Goal: Information Seeking & Learning: Learn about a topic

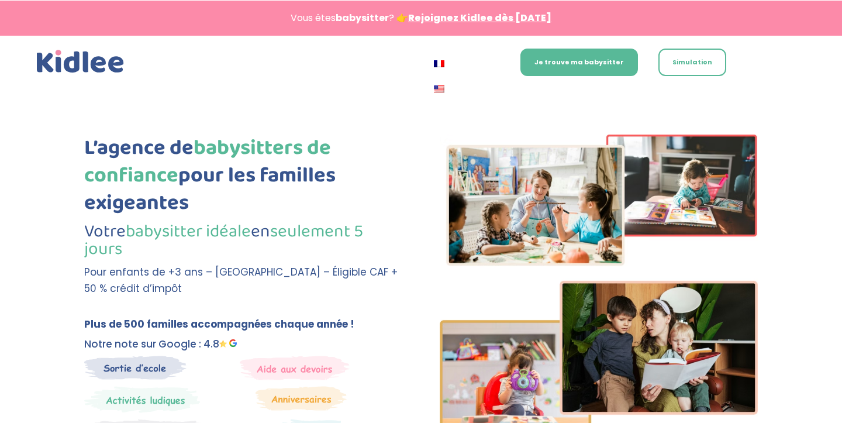
click at [434, 63] on img at bounding box center [439, 63] width 11 height 7
click at [442, 90] on img at bounding box center [439, 88] width 11 height 7
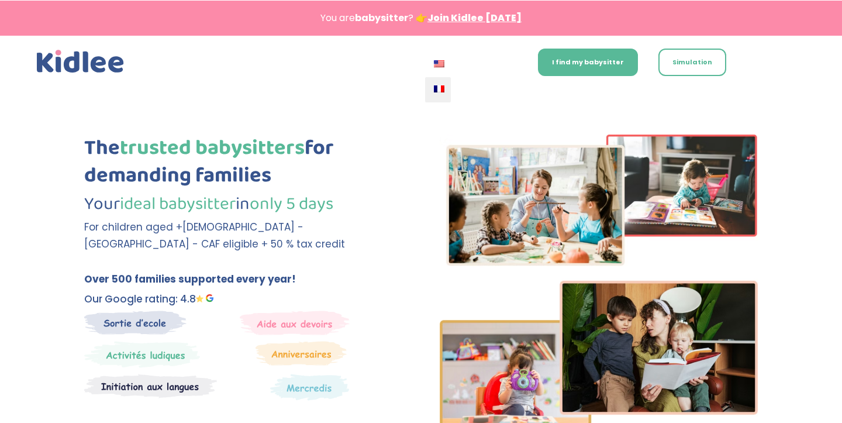
click at [441, 88] on img at bounding box center [439, 88] width 11 height 7
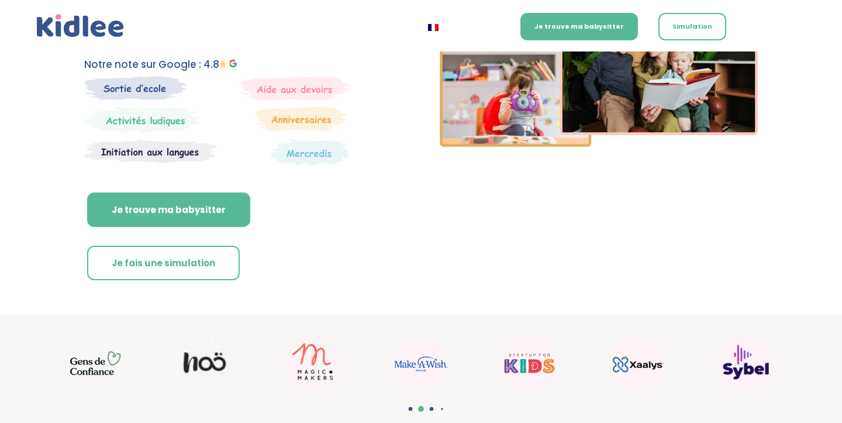
scroll to position [281, 0]
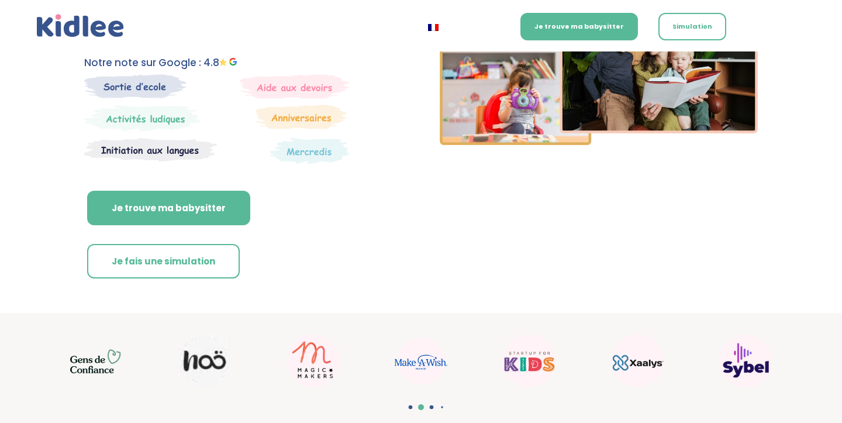
click at [431, 405] on span "Go to slide 3" at bounding box center [432, 407] width 4 height 4
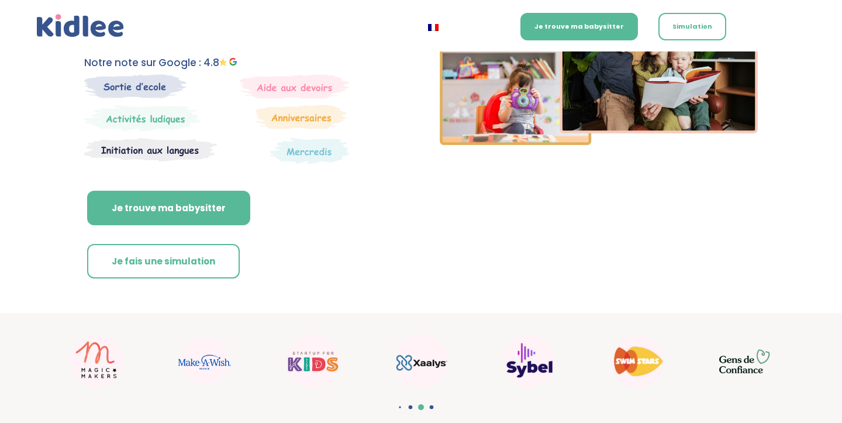
click at [431, 405] on span "Go to slide 4" at bounding box center [432, 407] width 4 height 4
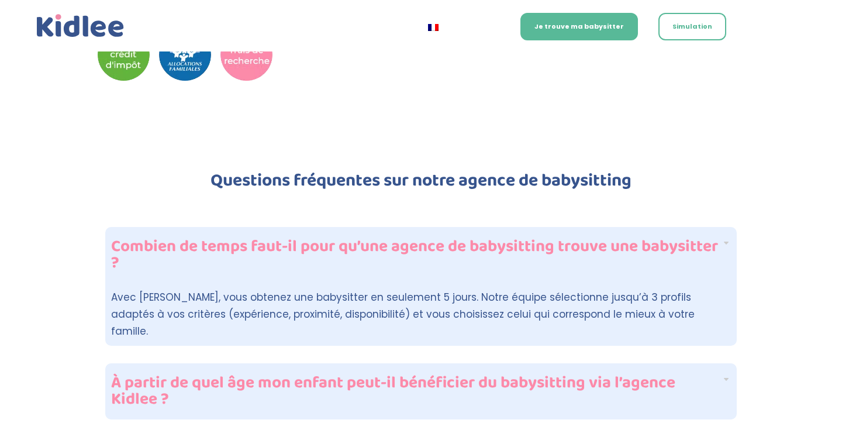
scroll to position [2774, 0]
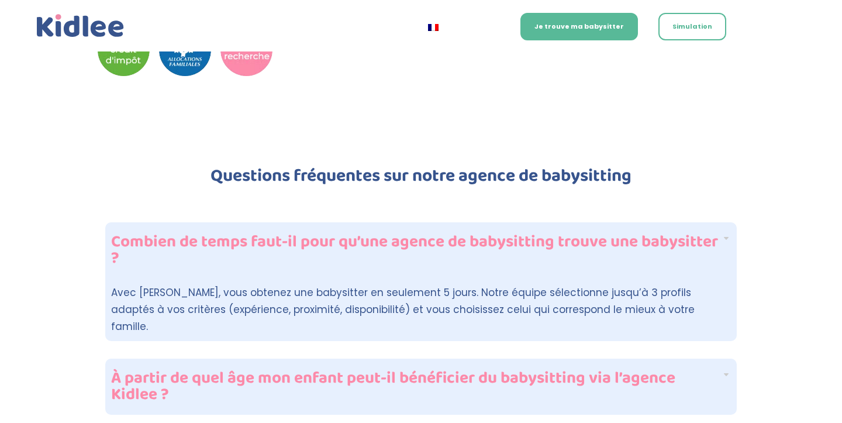
click at [725, 222] on div "Combien de temps faut-il pour qu’une agence de babysitting trouve une babysitte…" at bounding box center [421, 250] width 632 height 56
click at [623, 234] on h4 "Combien de temps faut-il pour qu’une agence de babysitting trouve une babysitte…" at bounding box center [416, 250] width 611 height 33
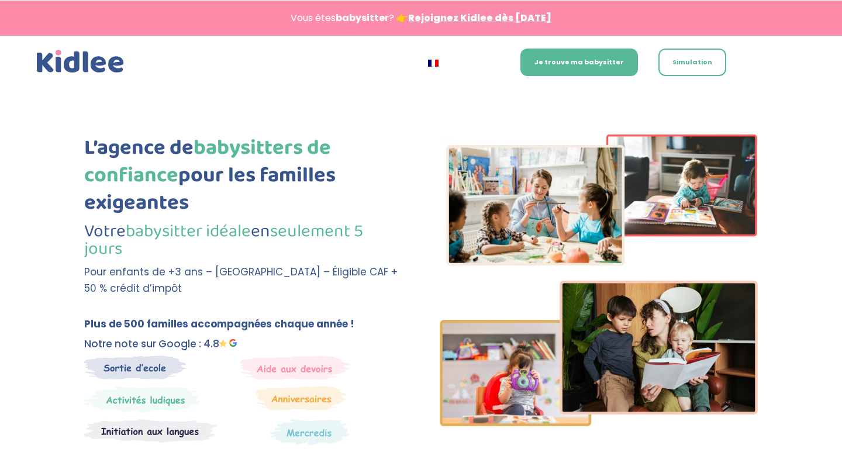
scroll to position [0, 0]
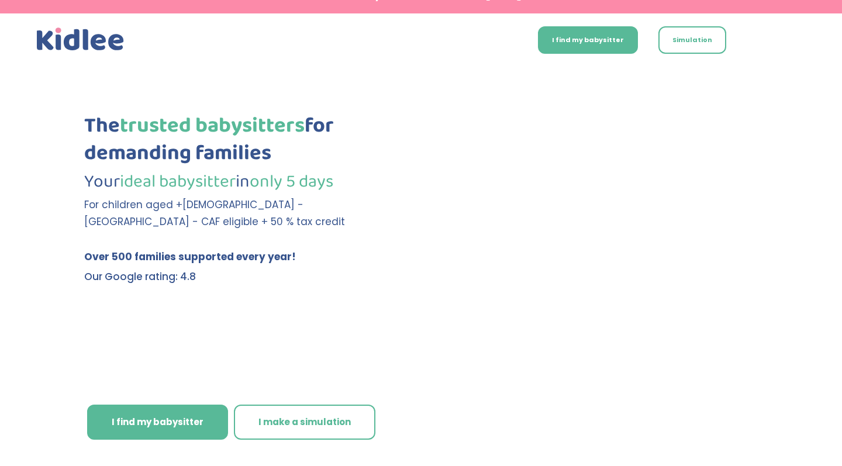
scroll to position [22, 0]
